Goal: Check status: Check status

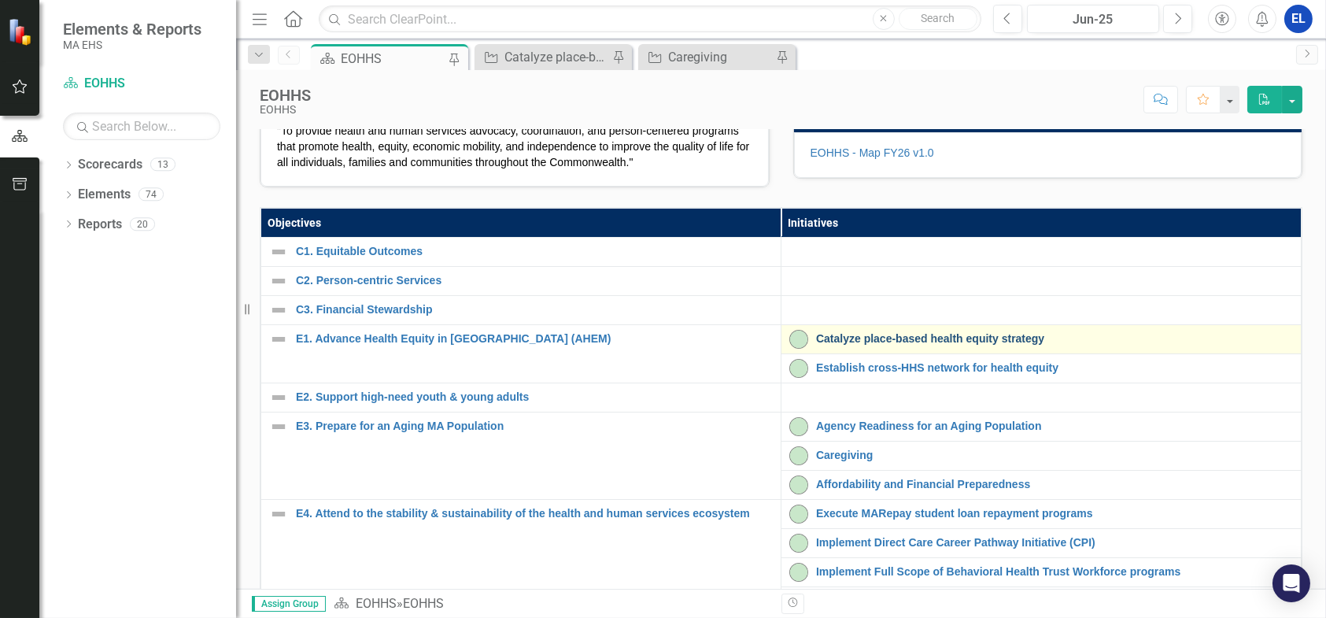
click at [839, 345] on link "Catalyze place-based health equity strategy" at bounding box center [1054, 339] width 477 height 12
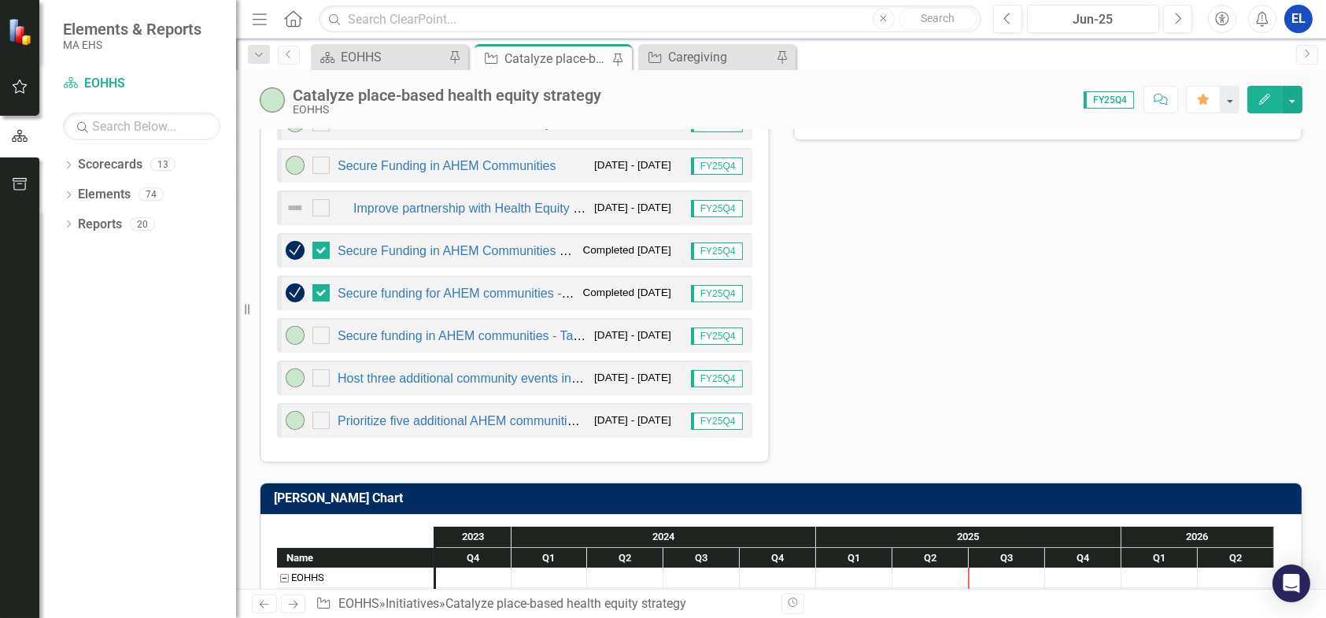
scroll to position [1049, 0]
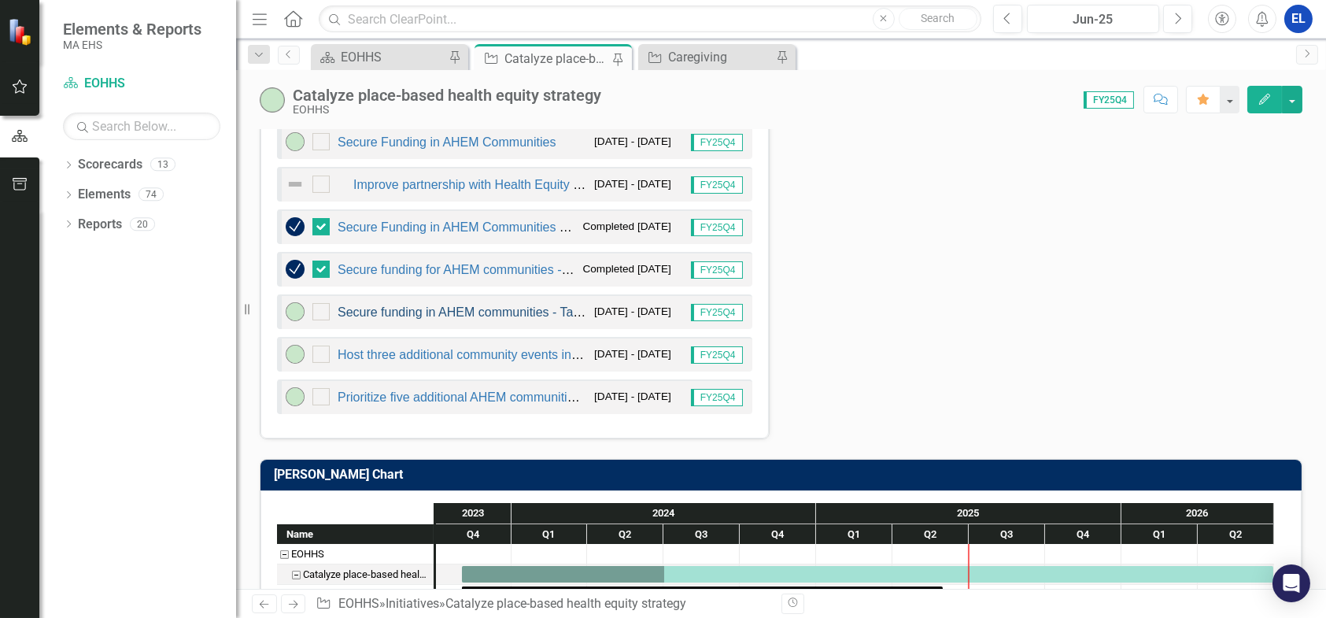
click at [494, 305] on link "Secure funding in AHEM communities - Takeda & Partners in Health" at bounding box center [527, 311] width 379 height 13
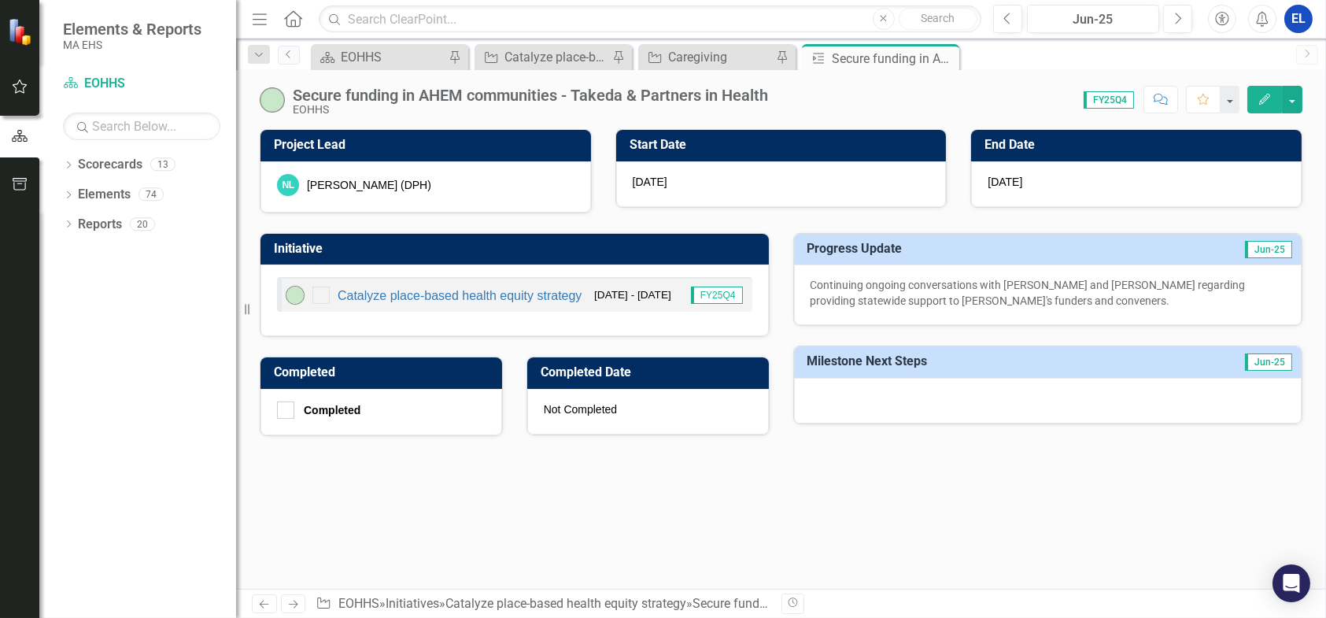
click at [278, 106] on img at bounding box center [272, 99] width 25 height 25
click at [1259, 101] on icon "Edit" at bounding box center [1264, 99] width 14 height 11
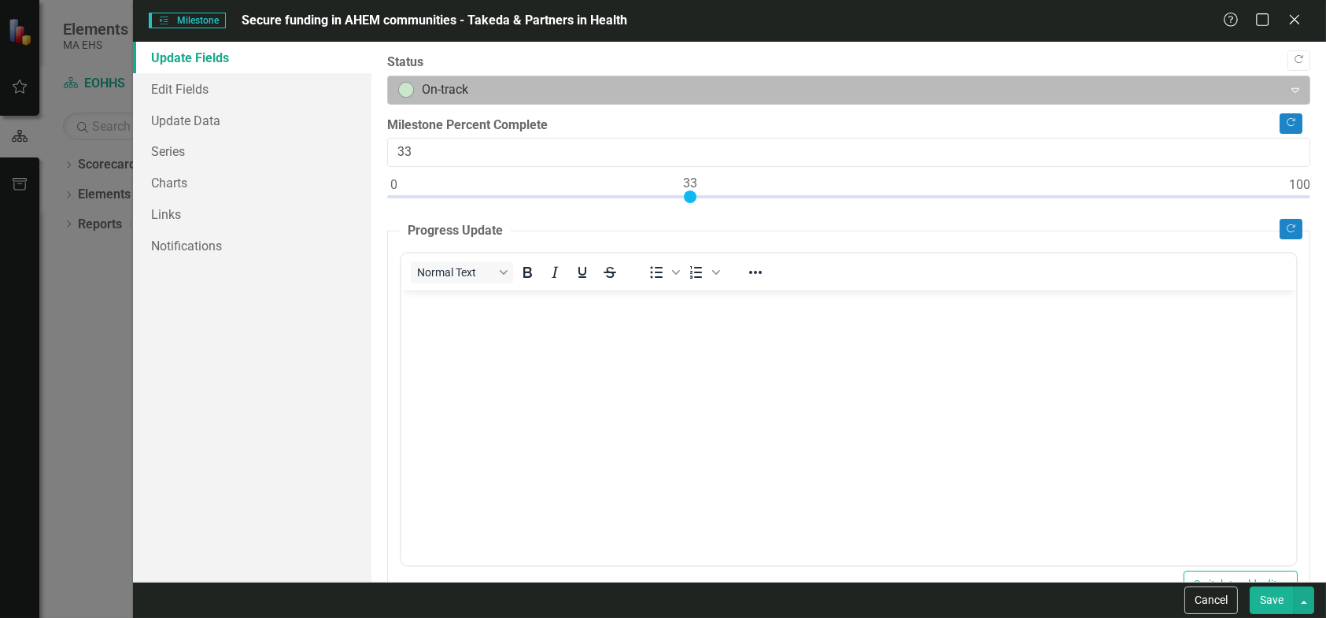
click at [413, 96] on div at bounding box center [835, 89] width 875 height 21
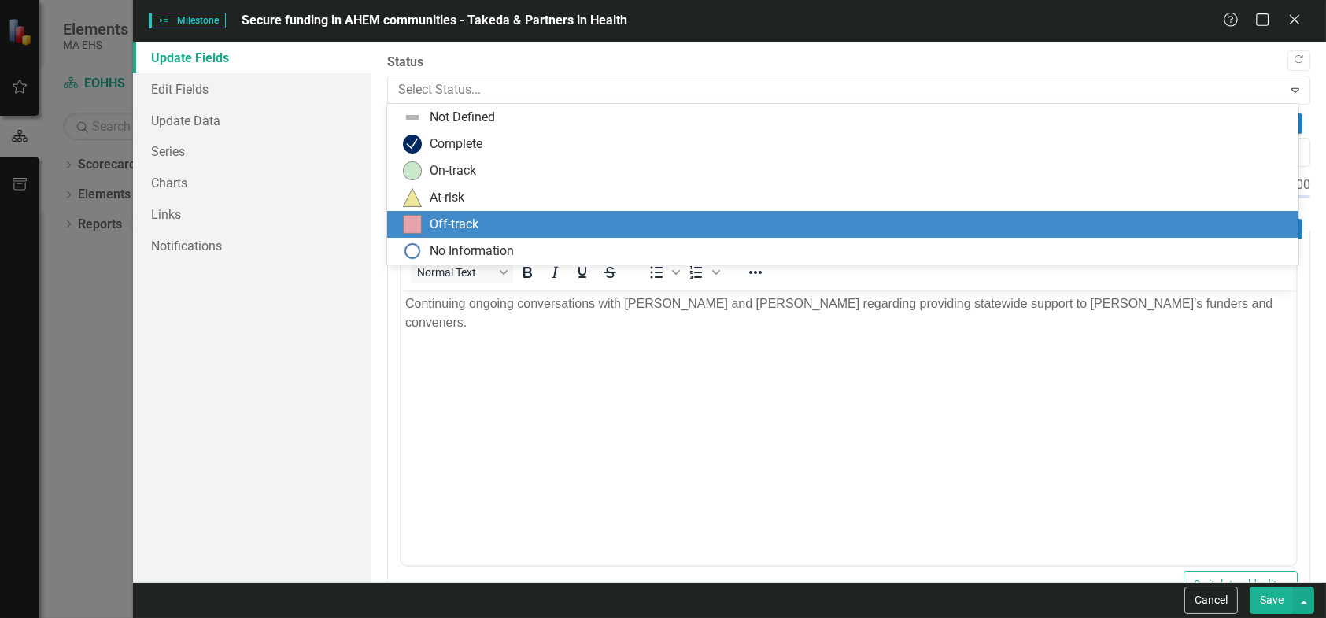
click at [435, 220] on div "Off-track" at bounding box center [454, 225] width 49 height 18
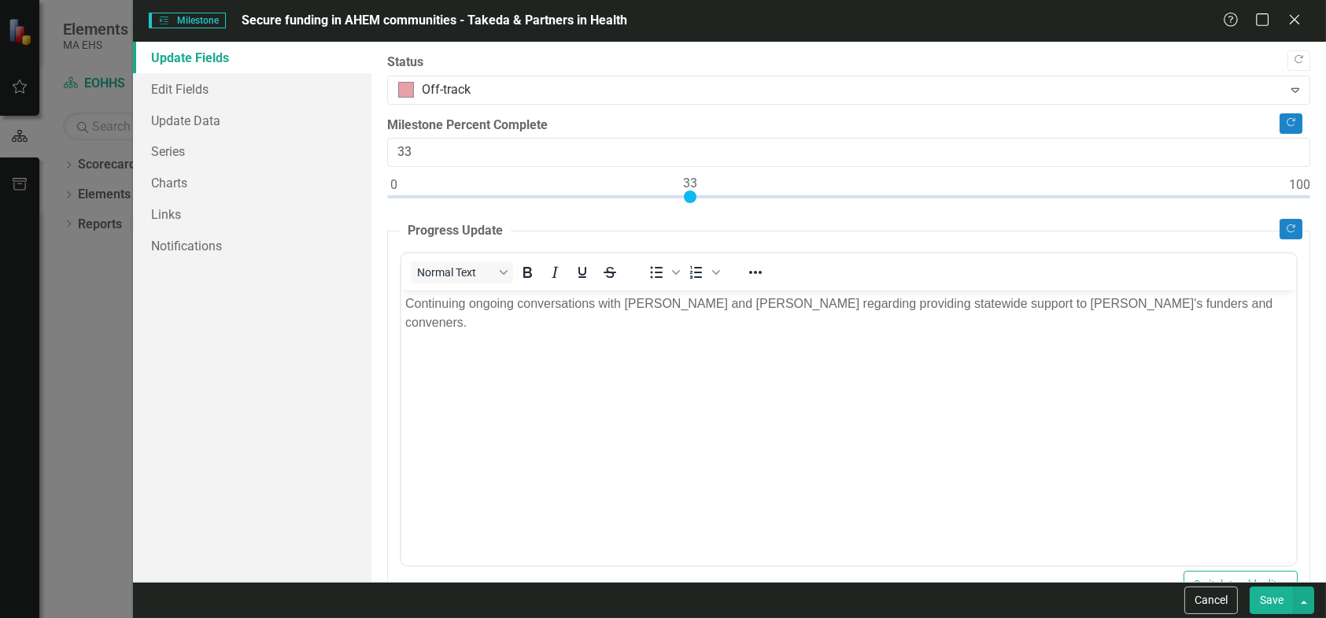
click at [402, 303] on body "Continuing ongoing conversations with [PERSON_NAME] and [PERSON_NAME] regarding…" at bounding box center [847, 408] width 895 height 236
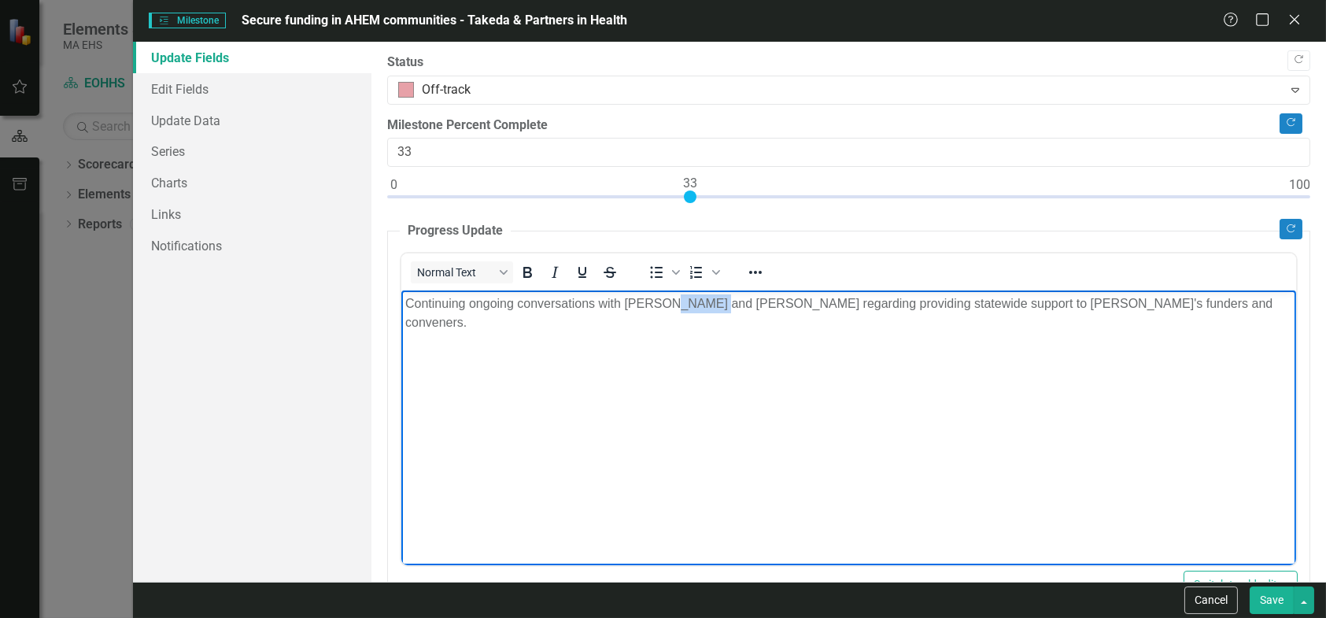
drag, startPoint x: 668, startPoint y: 306, endPoint x: 713, endPoint y: 309, distance: 45.0
click at [713, 309] on p "Continuing ongoing conversations with [PERSON_NAME] and [PERSON_NAME] regarding…" at bounding box center [847, 313] width 887 height 38
click at [408, 304] on p "Continuing ongoing conversations with [PERSON_NAME] regarding providing statewi…" at bounding box center [847, 303] width 887 height 19
click at [1210, 598] on button "Cancel" at bounding box center [1210, 600] width 53 height 28
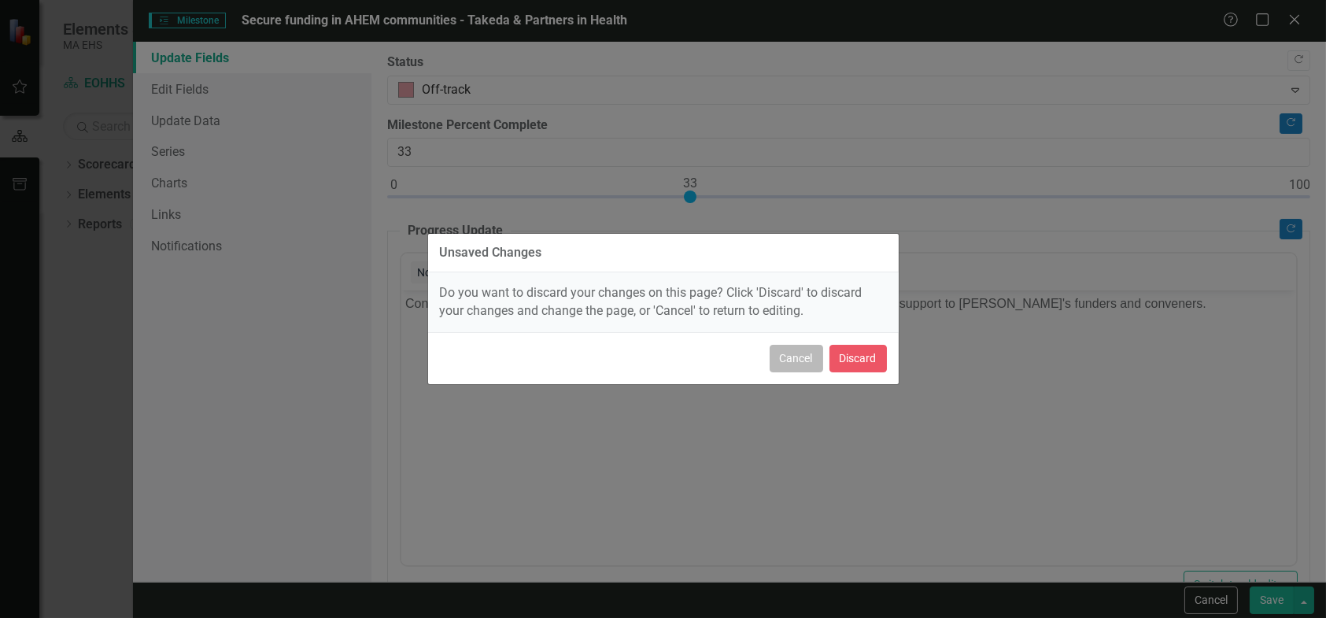
click at [782, 358] on button "Cancel" at bounding box center [795, 359] width 53 height 28
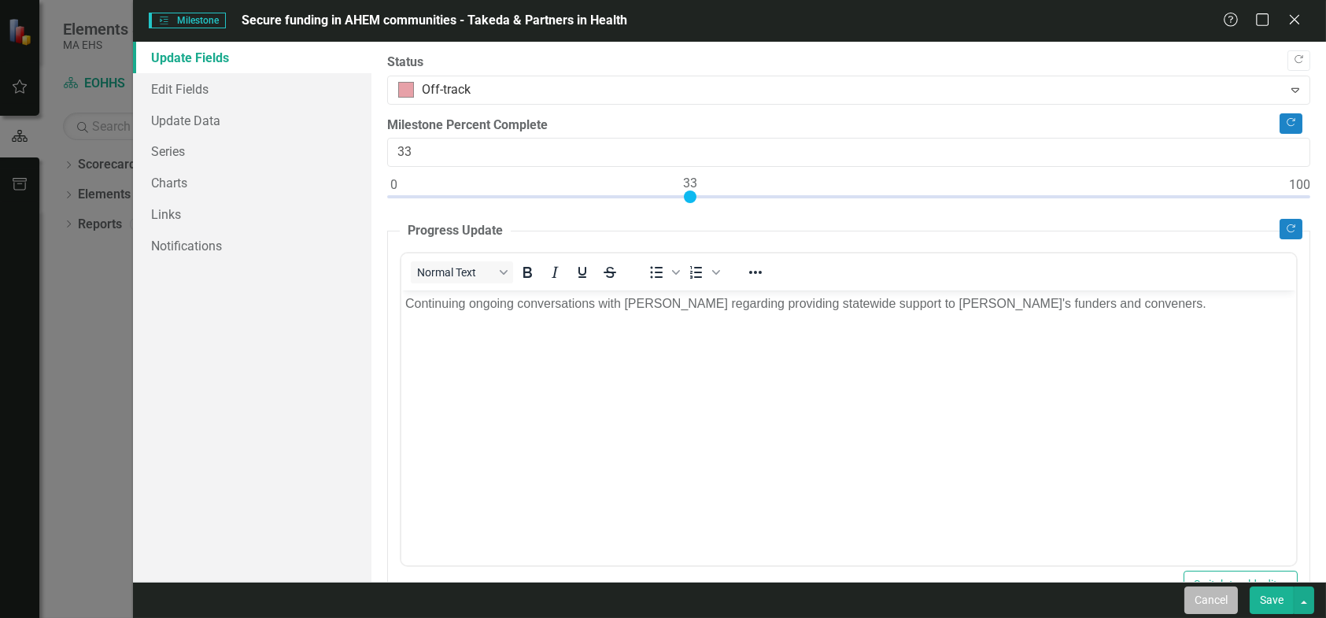
click at [1222, 599] on button "Cancel" at bounding box center [1210, 600] width 53 height 28
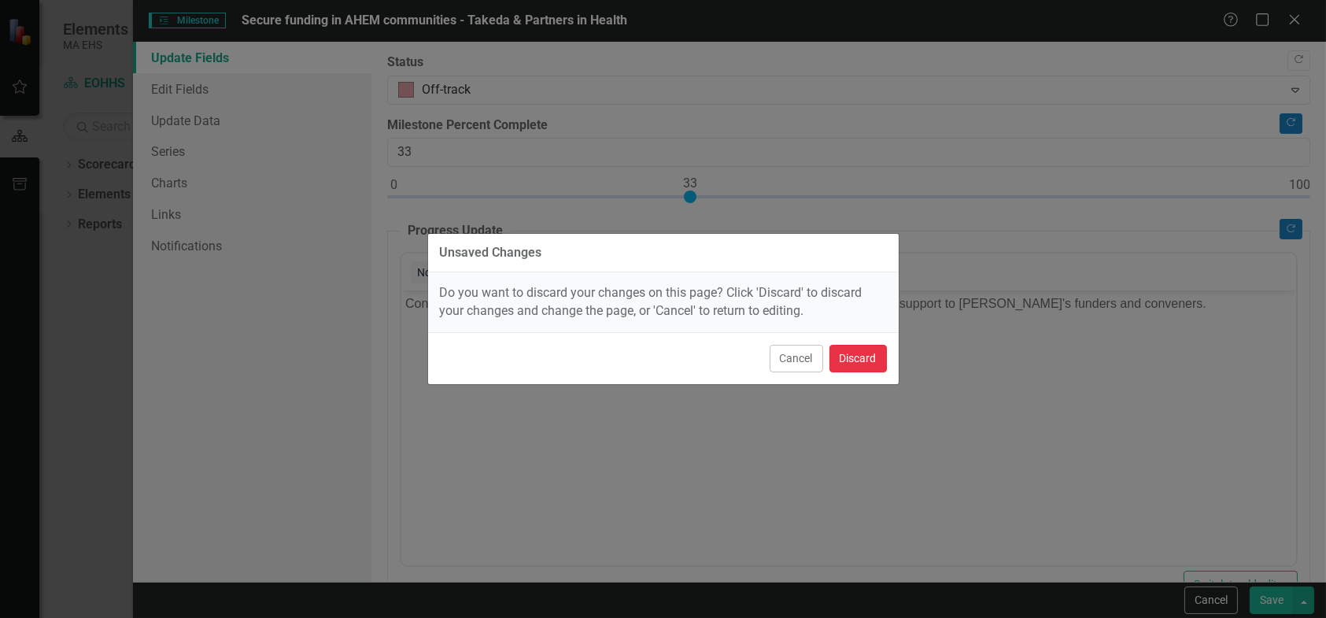
click at [866, 359] on button "Discard" at bounding box center [857, 359] width 57 height 28
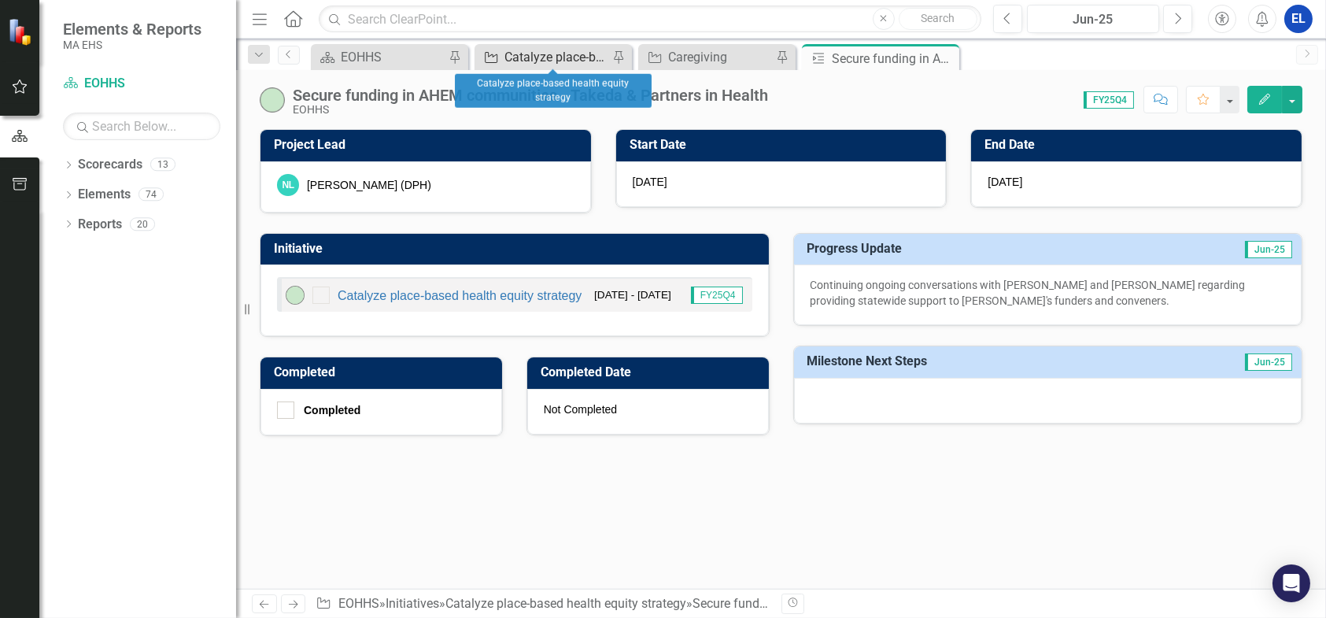
click at [540, 53] on div "Catalyze place-based health equity strategy" at bounding box center [556, 57] width 104 height 20
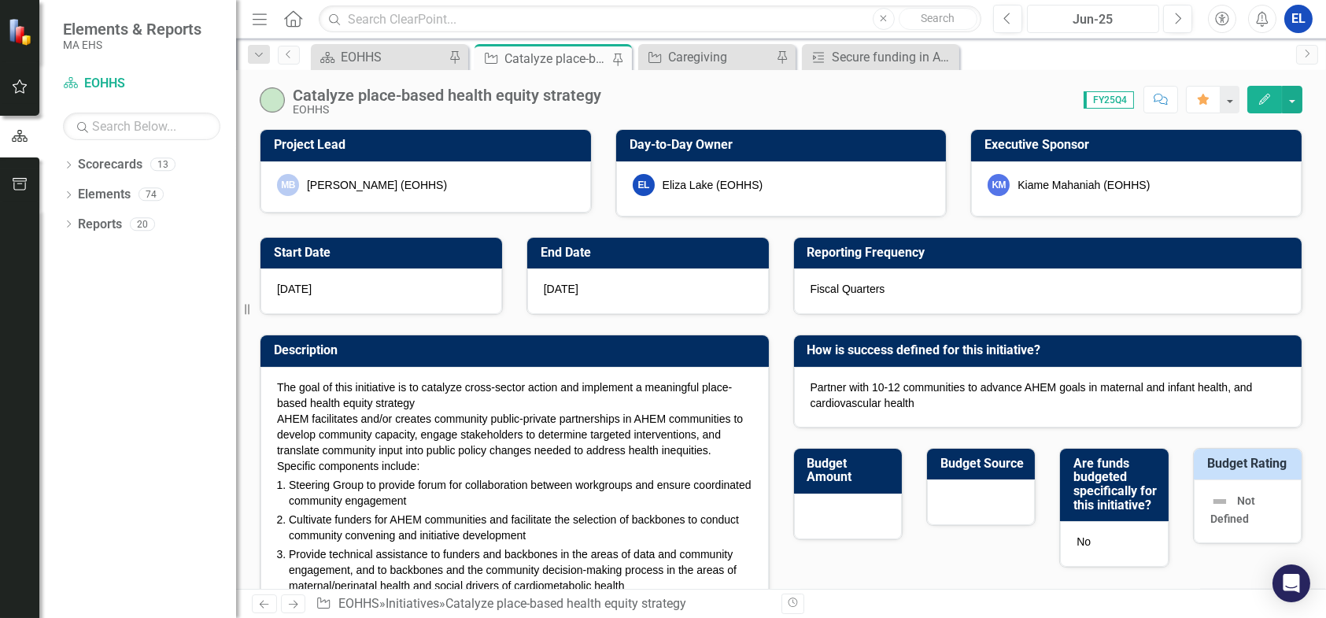
click at [1093, 20] on div "Jun-25" at bounding box center [1093, 19] width 122 height 19
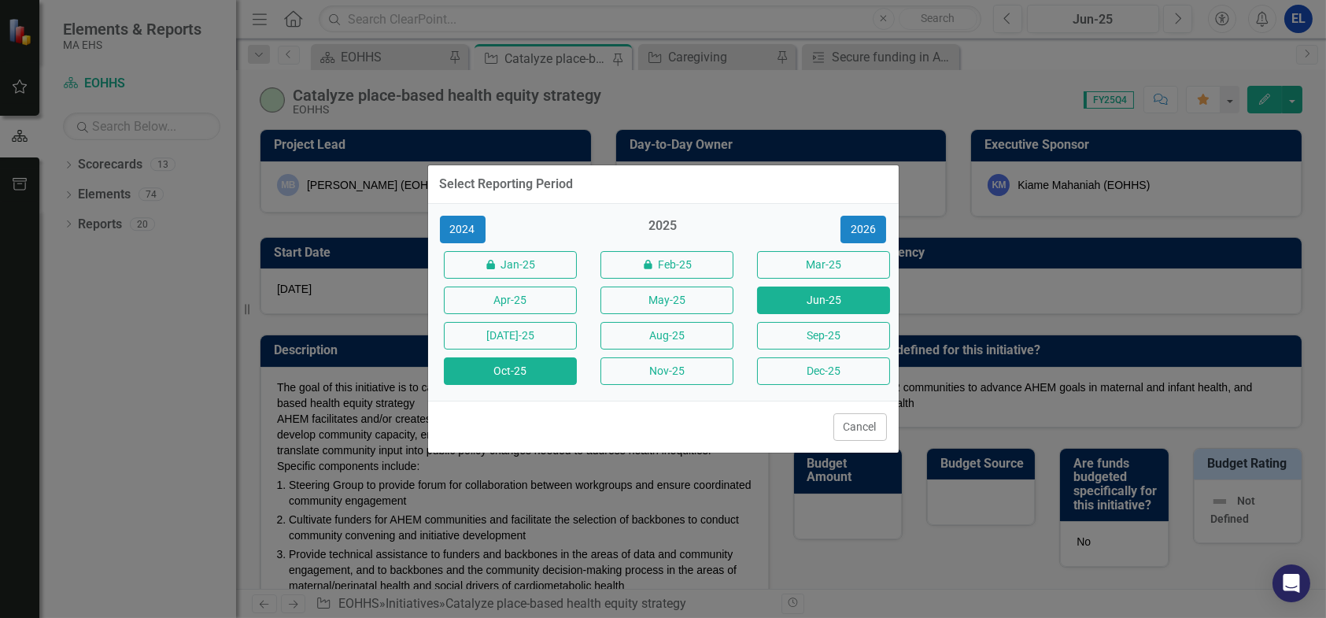
click at [531, 367] on button "Oct-25" at bounding box center [510, 371] width 133 height 28
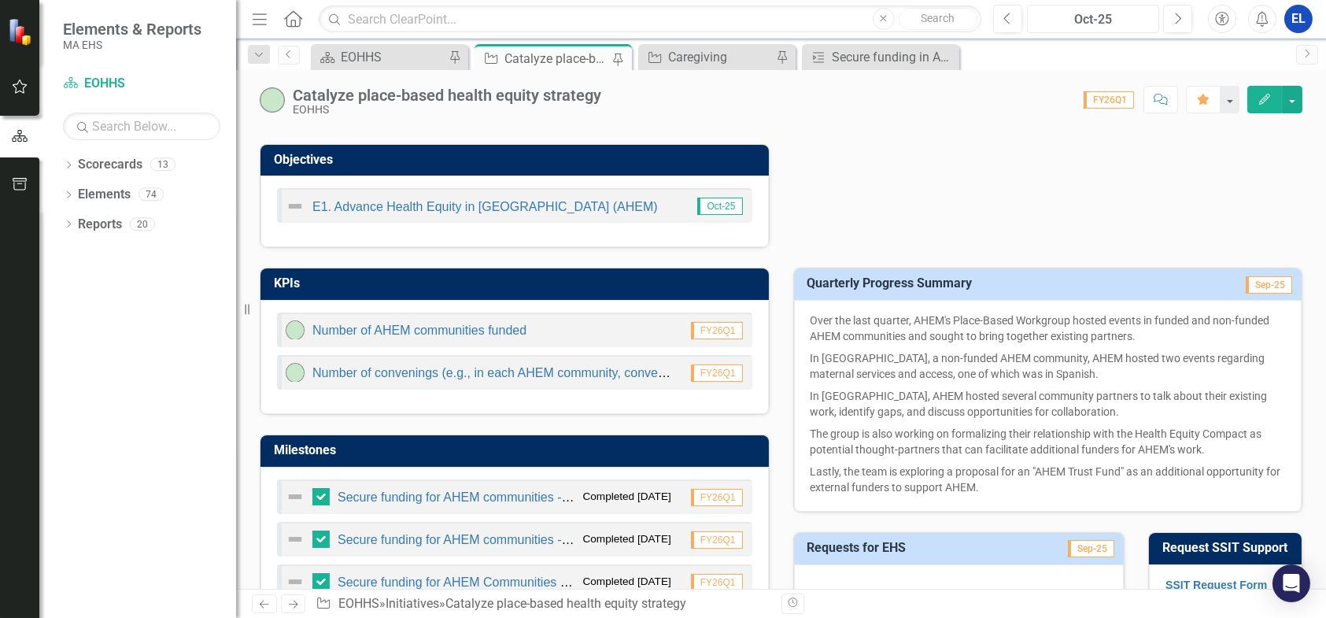
scroll to position [787, 0]
